Goal: Task Accomplishment & Management: Manage account settings

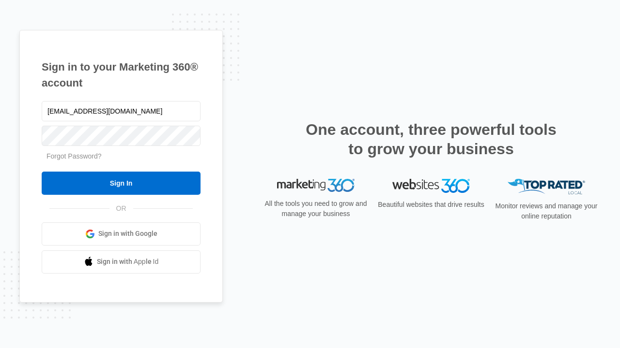
type input "dankie614@gmail.com"
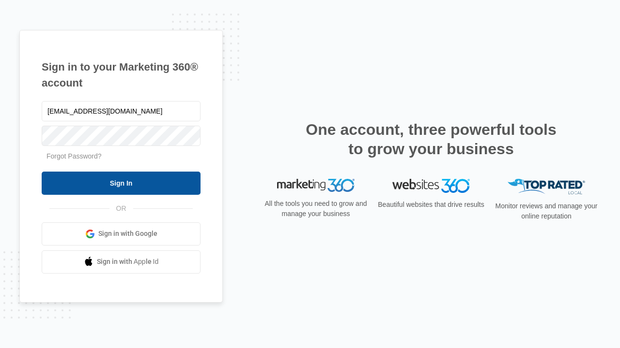
click at [121, 183] on input "Sign In" at bounding box center [121, 183] width 159 height 23
